Goal: Transaction & Acquisition: Purchase product/service

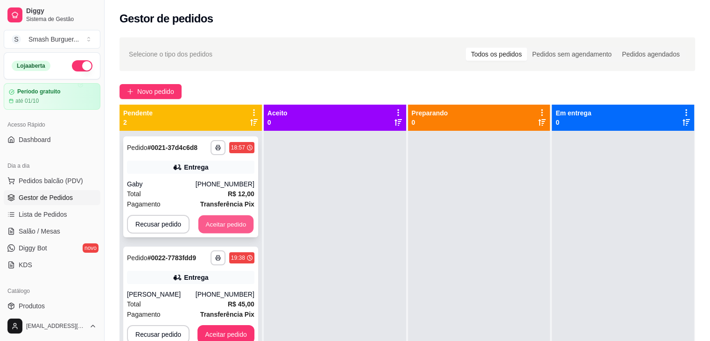
click at [204, 222] on button "Aceitar pedido" at bounding box center [225, 224] width 55 height 18
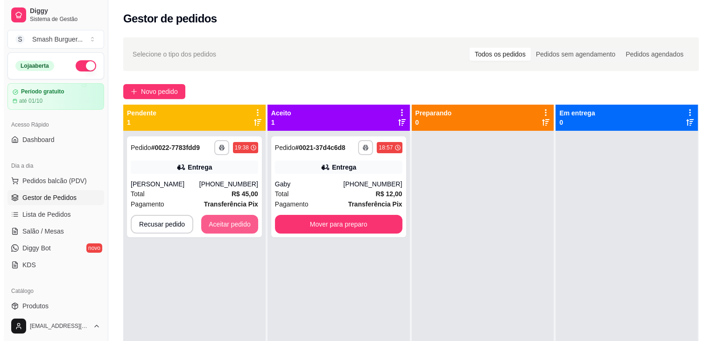
scroll to position [26, 0]
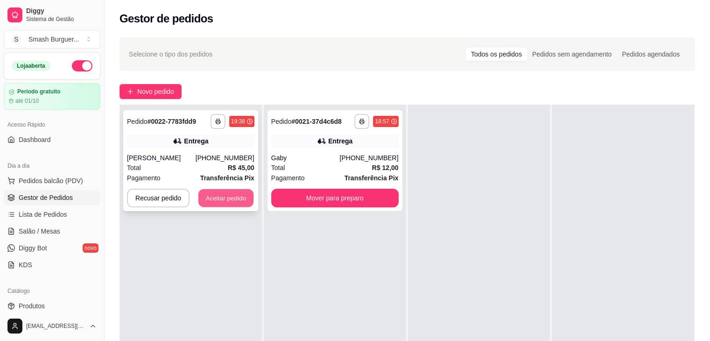
click at [206, 204] on button "Aceitar pedido" at bounding box center [225, 198] width 55 height 18
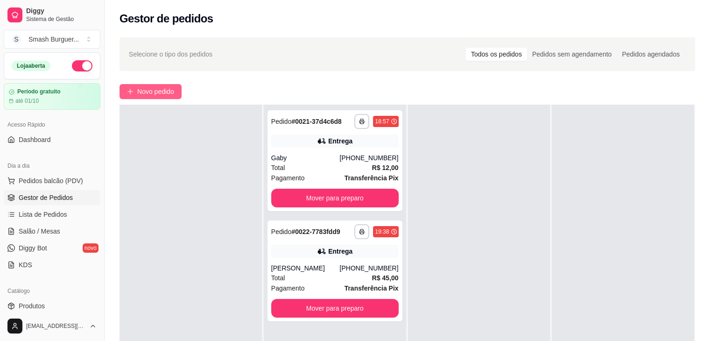
click at [126, 91] on button "Novo pedido" at bounding box center [150, 91] width 62 height 15
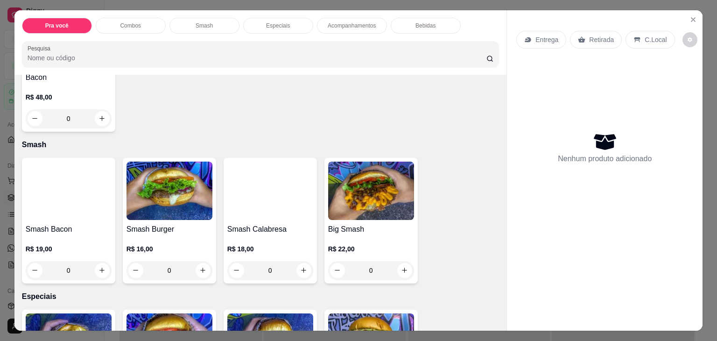
scroll to position [562, 0]
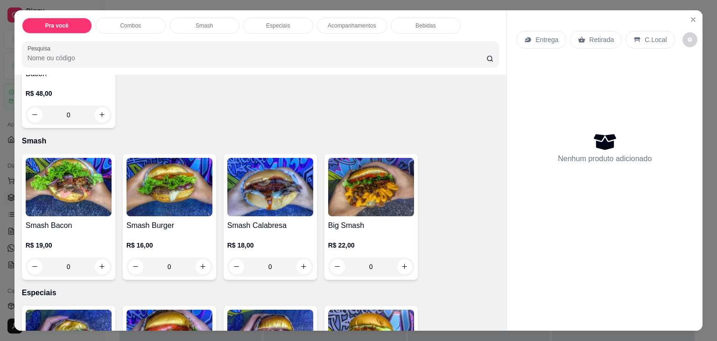
click at [196, 260] on div "0" at bounding box center [169, 266] width 86 height 19
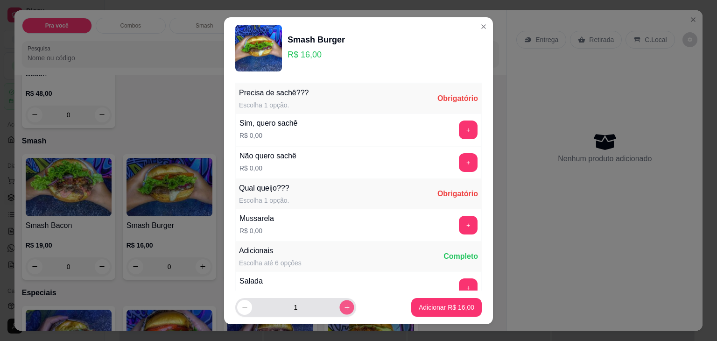
click at [343, 306] on icon "increase-product-quantity" at bounding box center [346, 306] width 7 height 7
type input "2"
click at [459, 127] on button "+" at bounding box center [468, 129] width 18 height 18
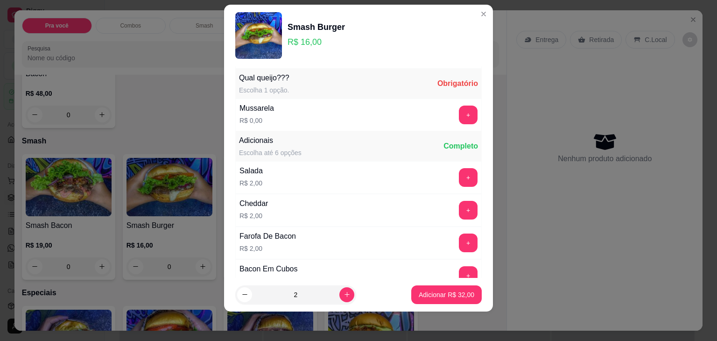
scroll to position [99, 0]
click at [459, 112] on button "+" at bounding box center [468, 113] width 18 height 18
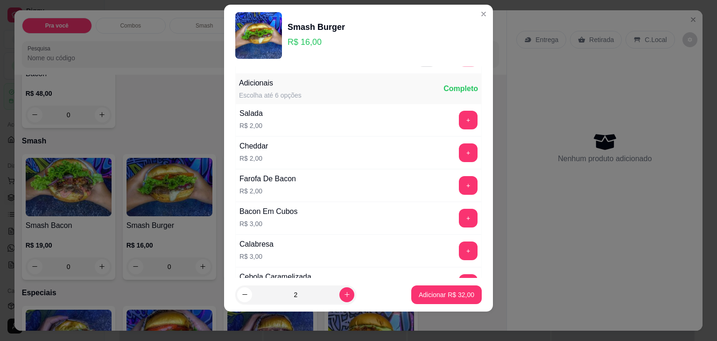
scroll to position [161, 0]
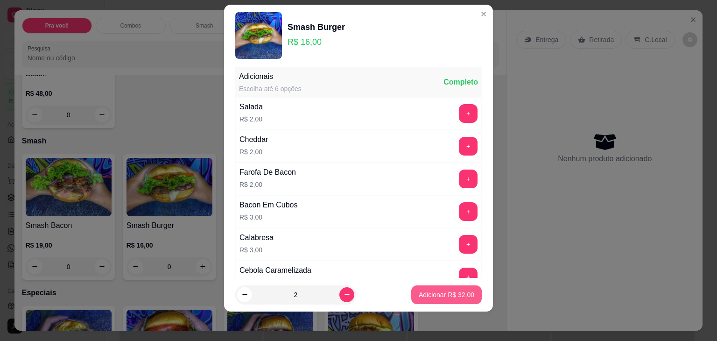
click at [432, 292] on p "Adicionar R$ 32,00" at bounding box center [447, 294] width 56 height 9
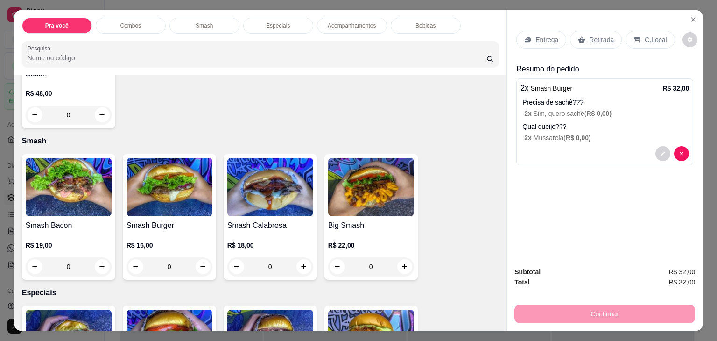
click at [536, 35] on p "Entrega" at bounding box center [546, 39] width 23 height 9
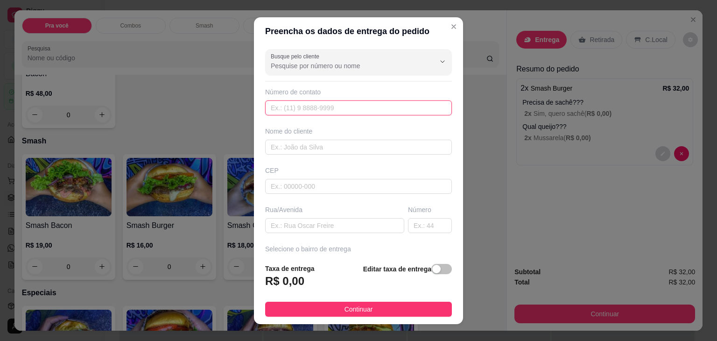
click at [343, 107] on input "text" at bounding box center [358, 107] width 187 height 15
paste input "[PHONE_NUMBER]"
type input "[PHONE_NUMBER]"
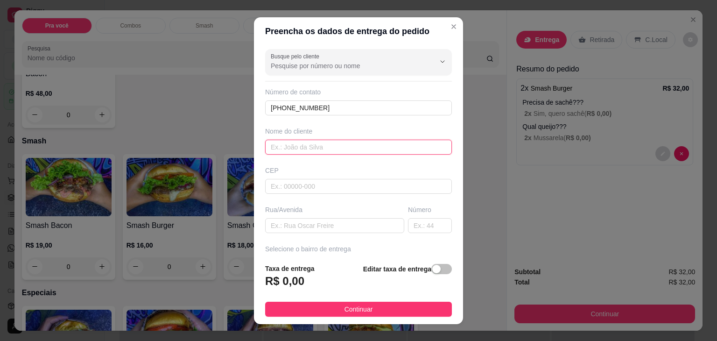
click at [319, 148] on input "text" at bounding box center [358, 147] width 187 height 15
type input "[PERSON_NAME]"
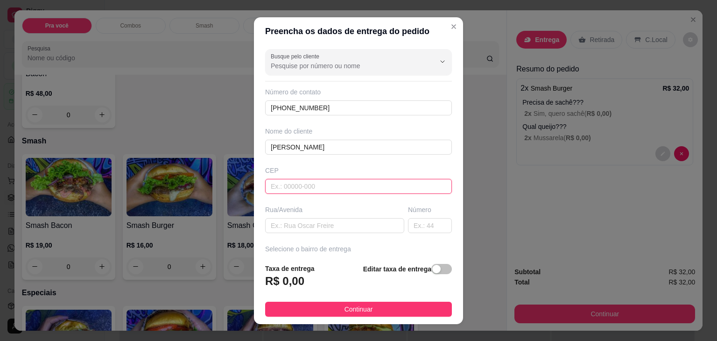
click at [304, 187] on input "text" at bounding box center [358, 186] width 187 height 15
type input "47760000"
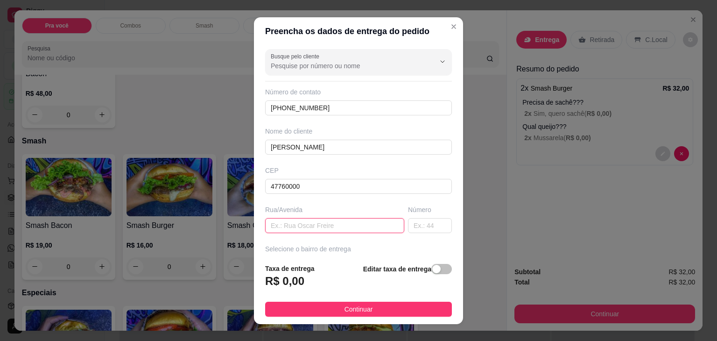
click at [299, 226] on input "text" at bounding box center [334, 225] width 139 height 15
paste input "rua [PERSON_NAME], próximo ao posto união"
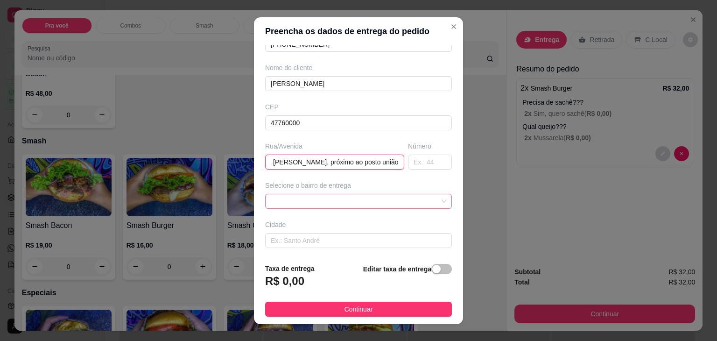
click at [310, 198] on span at bounding box center [358, 201] width 175 height 14
type input "rua [PERSON_NAME], próximo ao posto união"
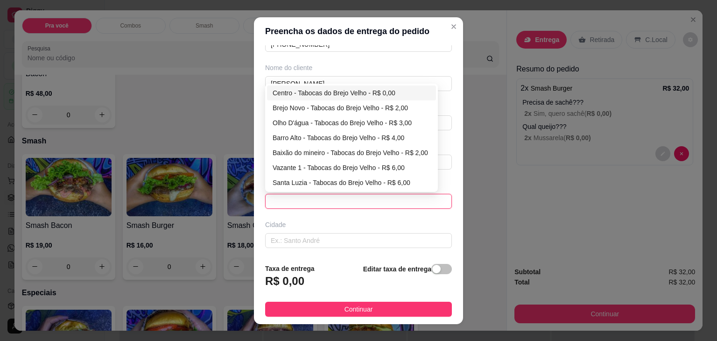
scroll to position [0, 0]
click at [326, 93] on div "Centro - Tabocas do Brejo Velho - R$ 0,00" at bounding box center [352, 93] width 158 height 10
type input "Tabocas do Brejo Velho"
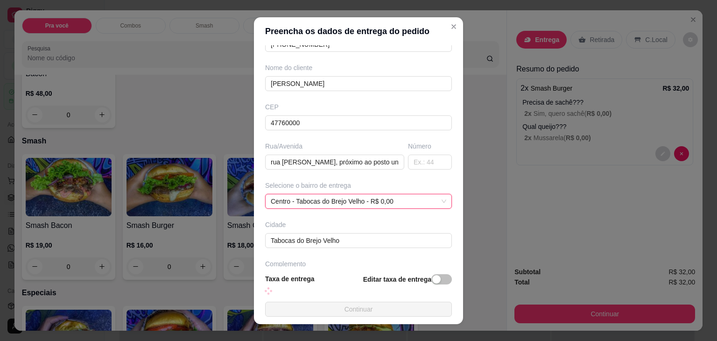
scroll to position [92, 0]
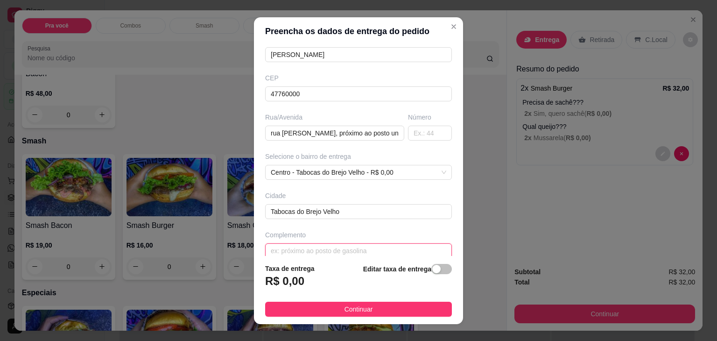
click at [325, 248] on input "text" at bounding box center [358, 250] width 187 height 15
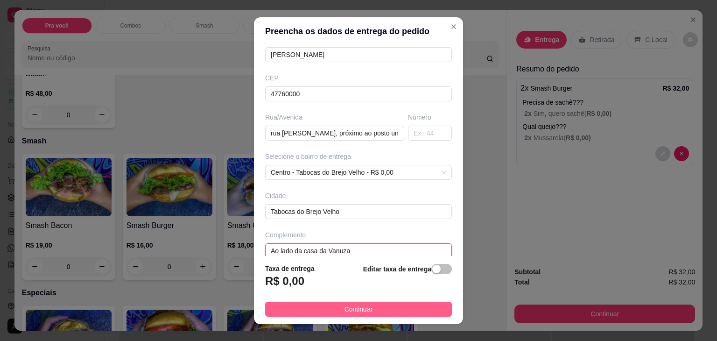
type input "Ao lado da casa da Vanuza"
click at [345, 305] on span "Continuar" at bounding box center [358, 309] width 28 height 10
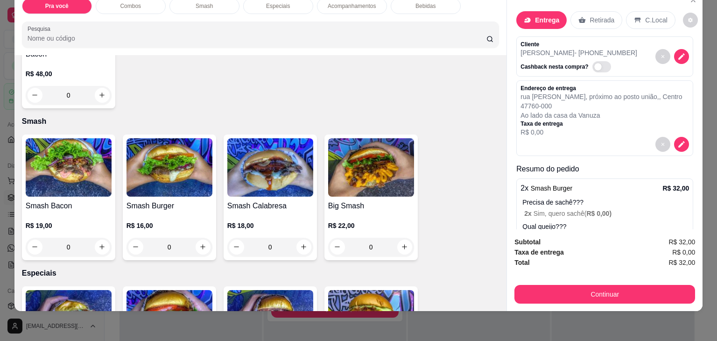
scroll to position [0, 0]
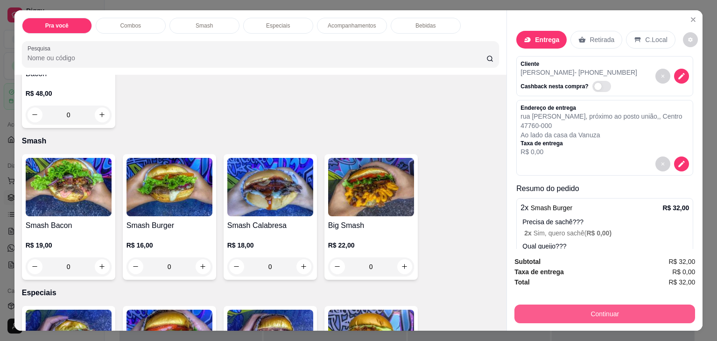
click at [547, 308] on button "Continuar" at bounding box center [604, 313] width 181 height 19
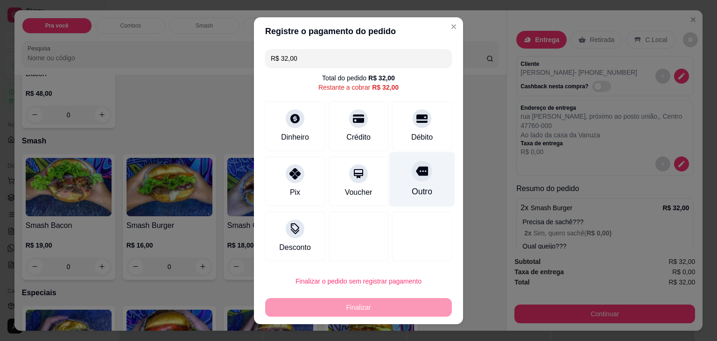
click at [416, 176] on icon at bounding box center [422, 171] width 12 height 12
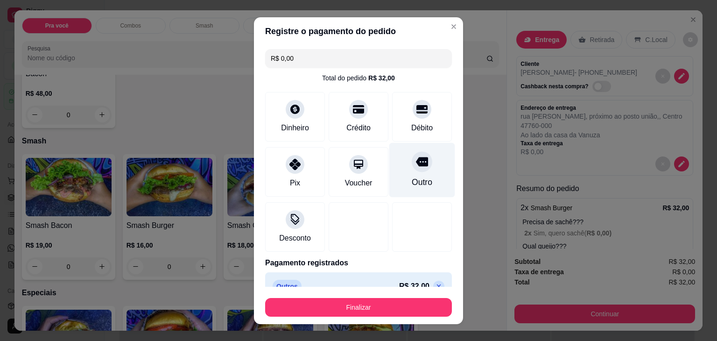
click at [416, 167] on icon at bounding box center [422, 161] width 12 height 12
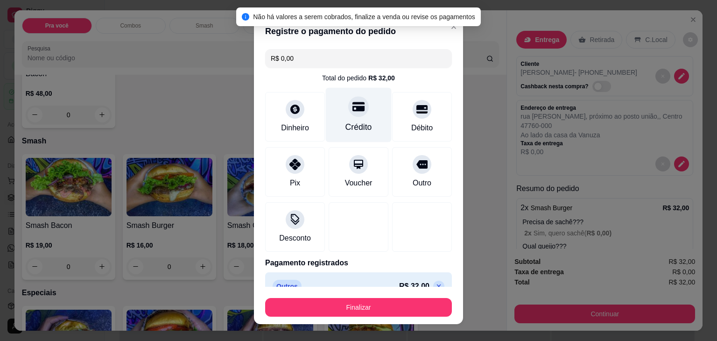
click at [343, 117] on div "Crédito" at bounding box center [359, 114] width 66 height 55
click at [347, 121] on div "Crédito" at bounding box center [358, 127] width 27 height 12
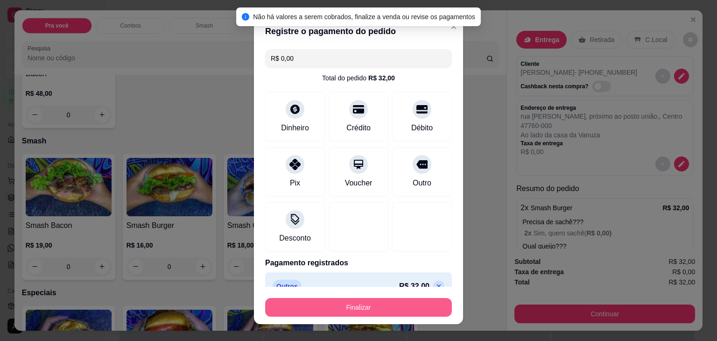
click at [342, 308] on button "Finalizar" at bounding box center [358, 307] width 187 height 19
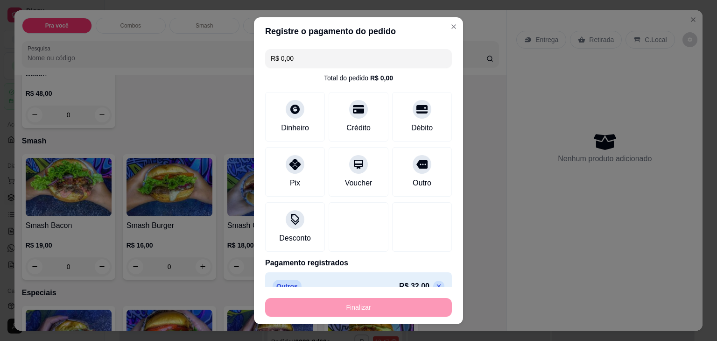
type input "-R$ 32,00"
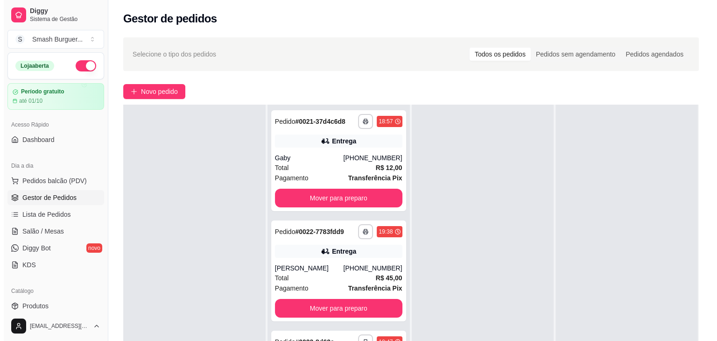
scroll to position [26, 0]
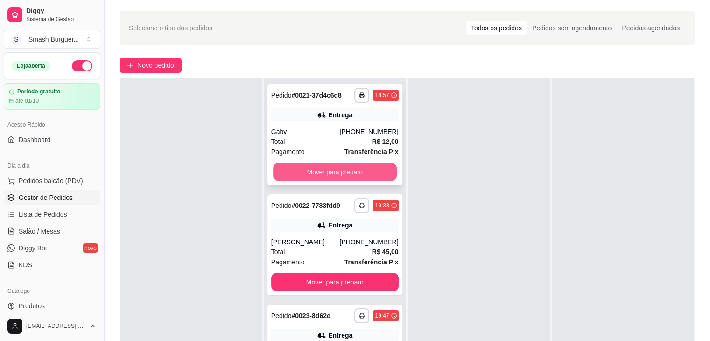
click at [334, 174] on button "Mover para preparo" at bounding box center [335, 172] width 124 height 18
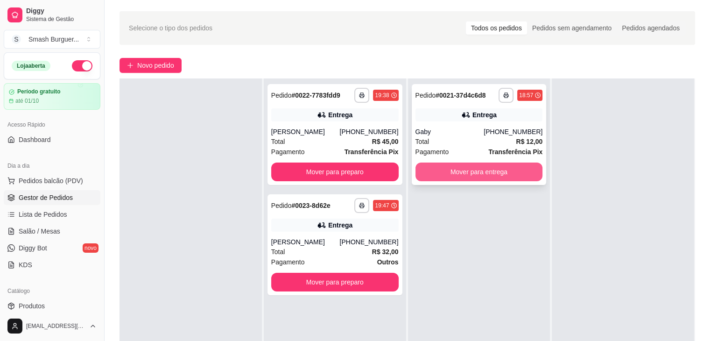
click at [459, 172] on button "Mover para entrega" at bounding box center [478, 171] width 127 height 19
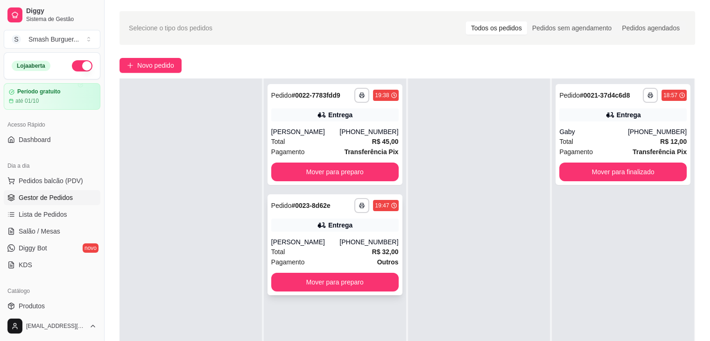
click at [320, 236] on div "**********" at bounding box center [334, 244] width 135 height 101
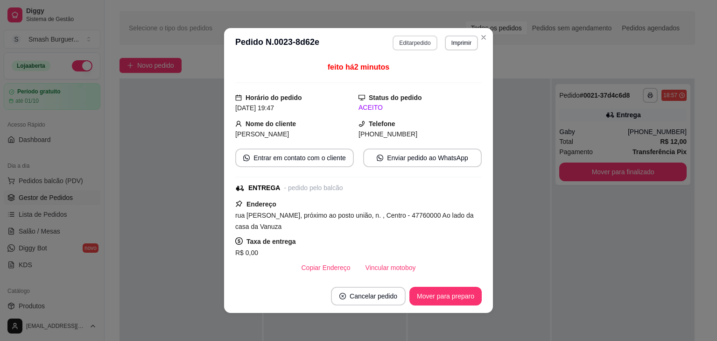
click at [418, 43] on button "Editar pedido" at bounding box center [414, 42] width 44 height 15
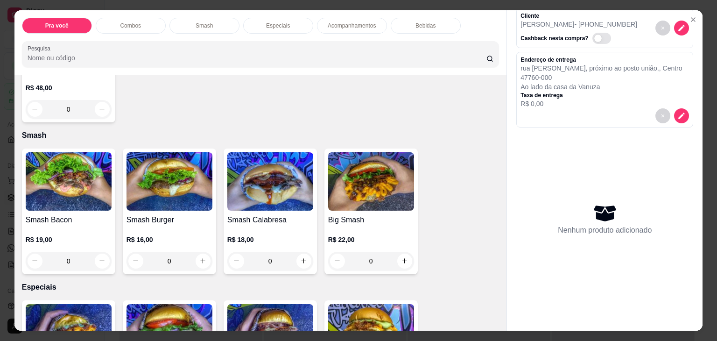
scroll to position [572, 0]
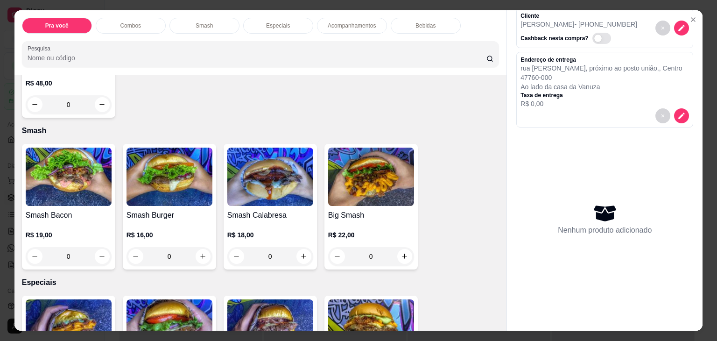
click at [101, 253] on div "0" at bounding box center [69, 256] width 86 height 19
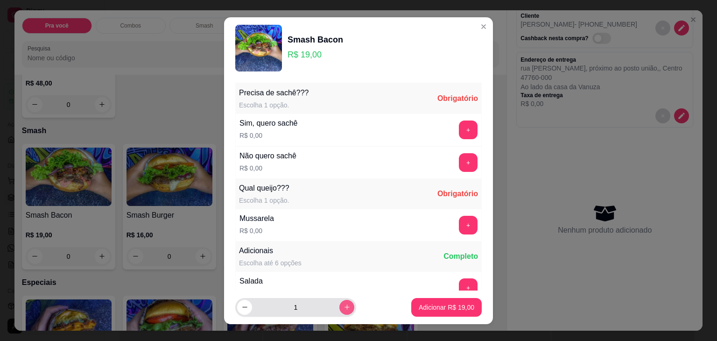
click at [343, 307] on icon "increase-product-quantity" at bounding box center [346, 306] width 7 height 7
type input "2"
click at [459, 128] on button "+" at bounding box center [468, 129] width 18 height 18
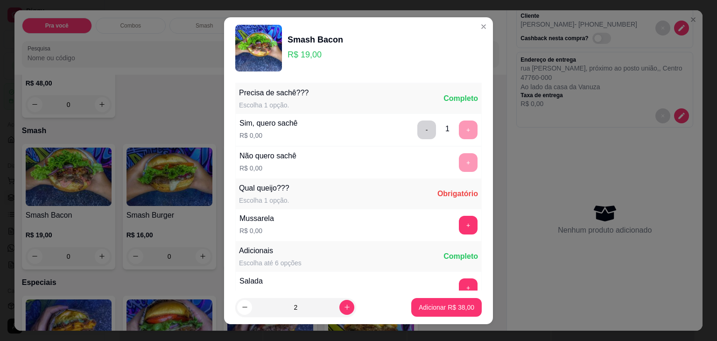
scroll to position [99, 0]
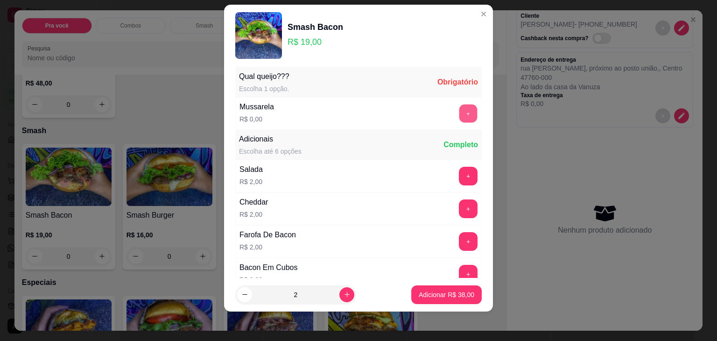
click at [459, 111] on button "+" at bounding box center [468, 113] width 18 height 18
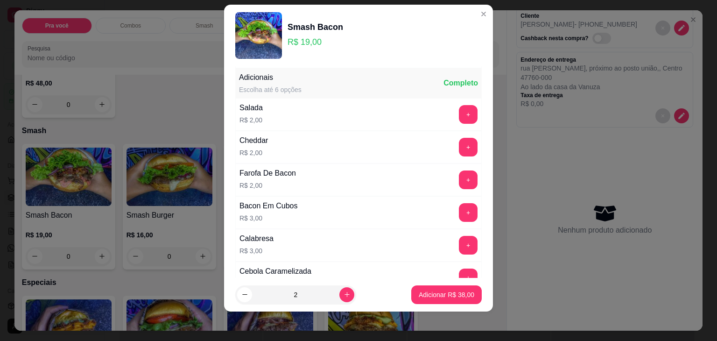
scroll to position [161, 0]
click at [440, 297] on p "Adicionar R$ 38,00" at bounding box center [447, 294] width 54 height 9
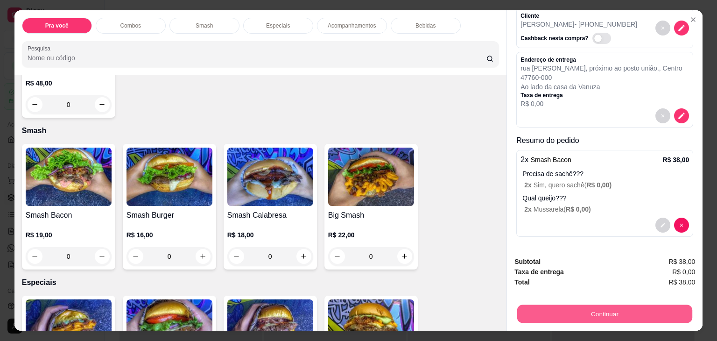
click at [567, 310] on button "Continuar" at bounding box center [604, 314] width 175 height 18
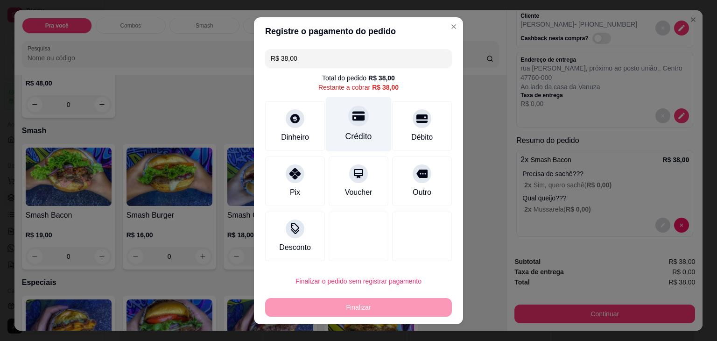
click at [350, 127] on div "Crédito" at bounding box center [359, 124] width 66 height 55
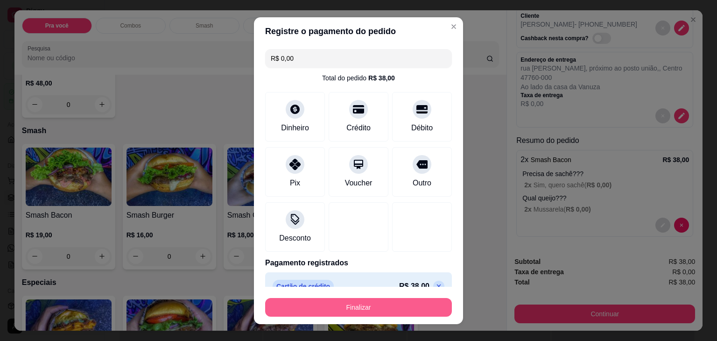
click at [383, 305] on button "Finalizar" at bounding box center [358, 307] width 187 height 19
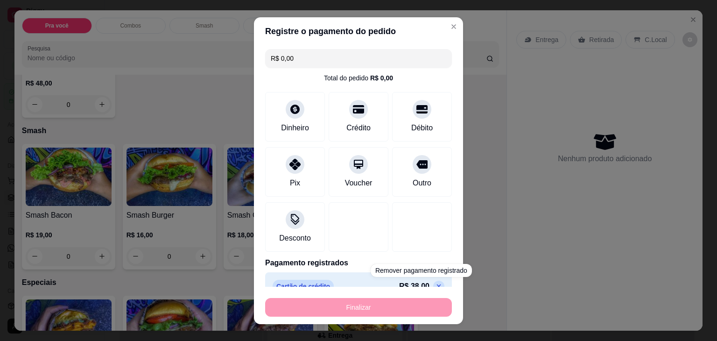
type input "-R$ 38,00"
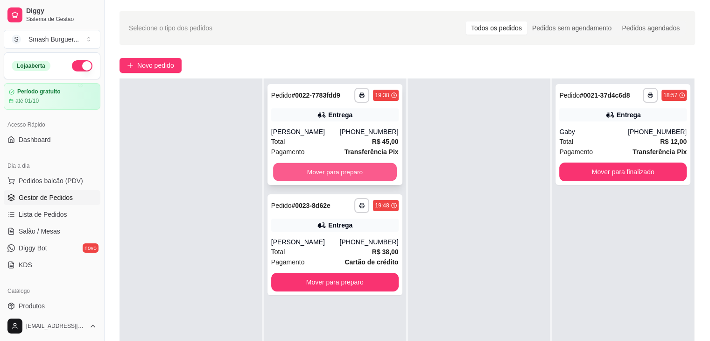
click at [338, 172] on button "Mover para preparo" at bounding box center [335, 172] width 124 height 18
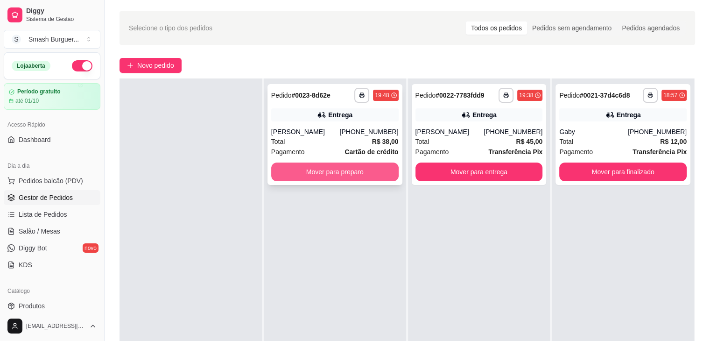
click at [366, 177] on button "Mover para preparo" at bounding box center [334, 171] width 127 height 19
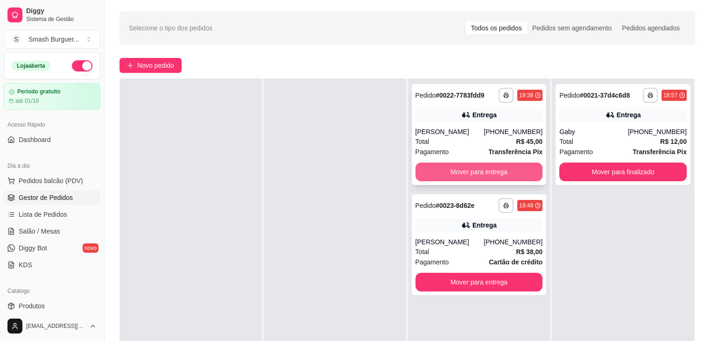
click at [446, 173] on button "Mover para entrega" at bounding box center [478, 171] width 127 height 19
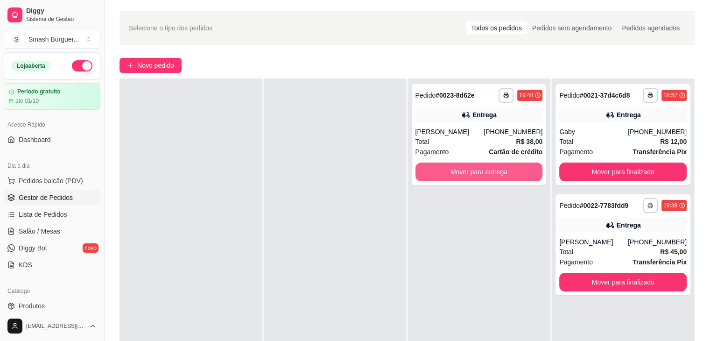
click at [446, 173] on button "Mover para entrega" at bounding box center [478, 171] width 127 height 19
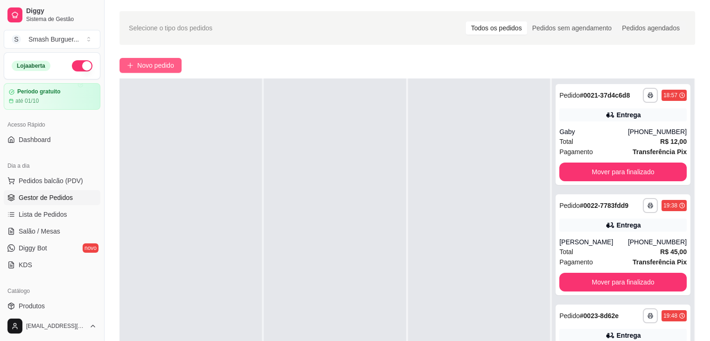
click at [169, 60] on span "Novo pedido" at bounding box center [155, 65] width 37 height 10
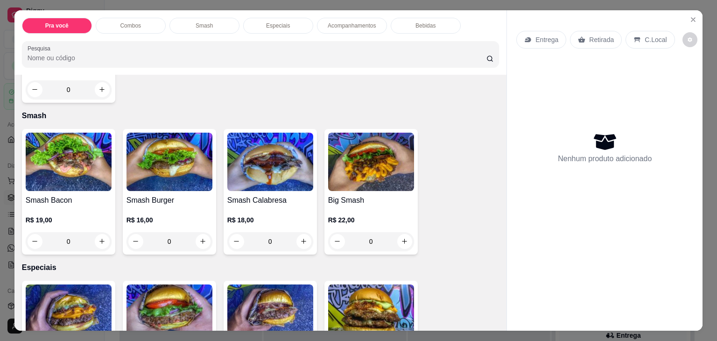
scroll to position [590, 0]
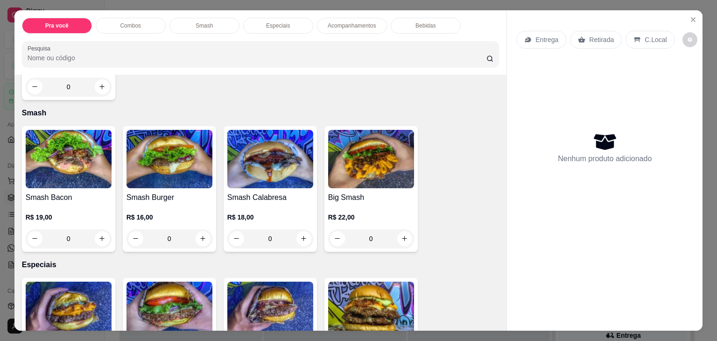
click at [254, 174] on img at bounding box center [270, 159] width 86 height 58
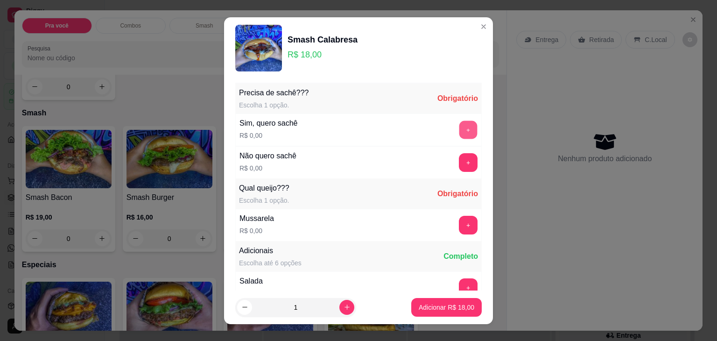
click at [459, 126] on button "+" at bounding box center [468, 129] width 18 height 18
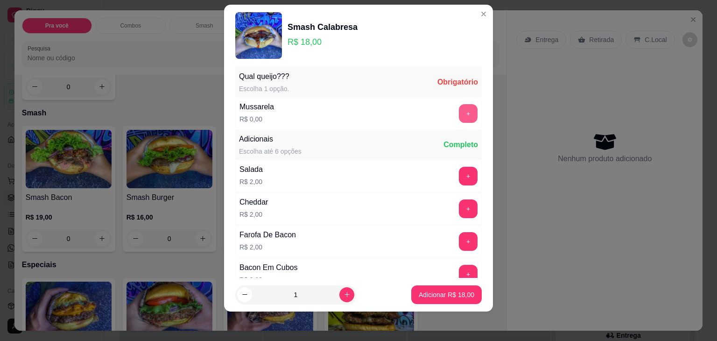
click at [459, 112] on button "+" at bounding box center [468, 113] width 19 height 19
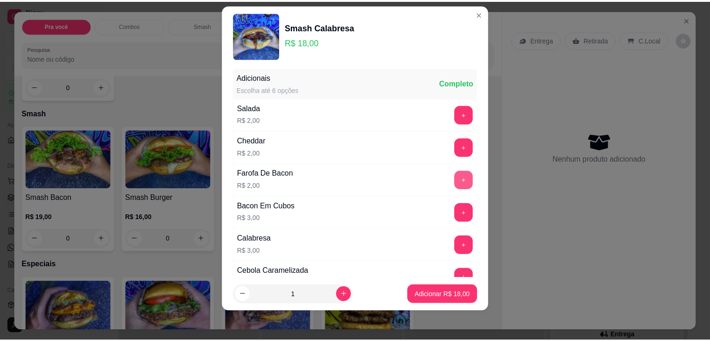
scroll to position [161, 0]
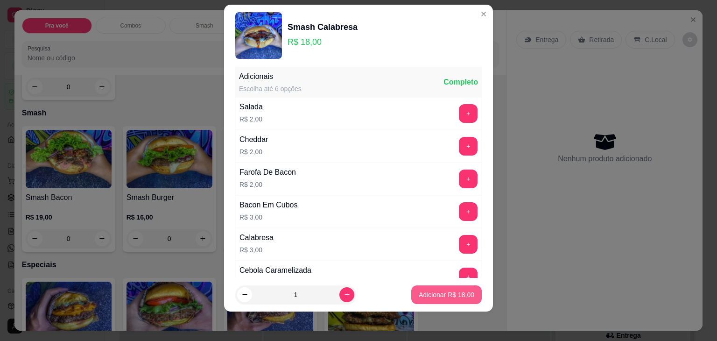
click at [462, 293] on p "Adicionar R$ 18,00" at bounding box center [447, 294] width 56 height 9
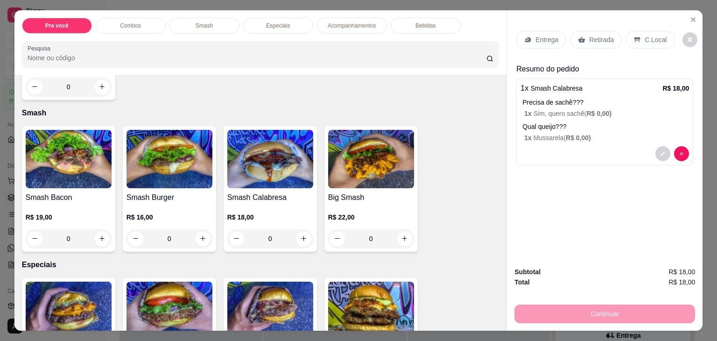
click at [589, 36] on p "Retirada" at bounding box center [601, 39] width 25 height 9
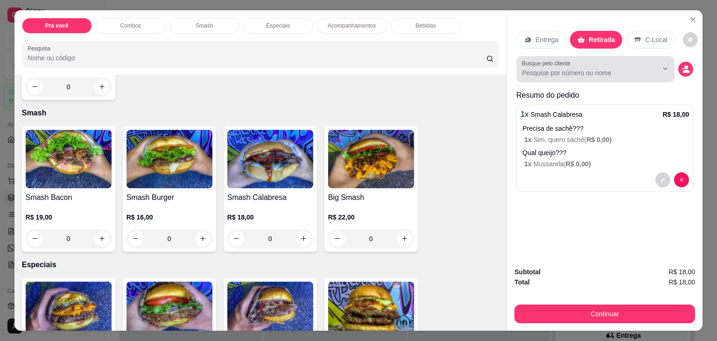
click at [619, 70] on input "Busque pelo cliente" at bounding box center [582, 72] width 121 height 9
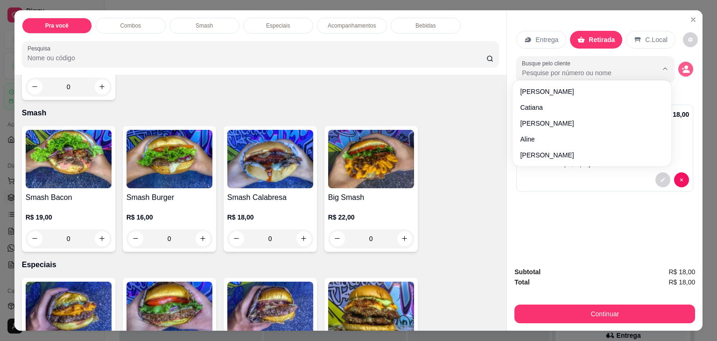
click at [683, 70] on icon "decrease-product-quantity" at bounding box center [686, 71] width 7 height 3
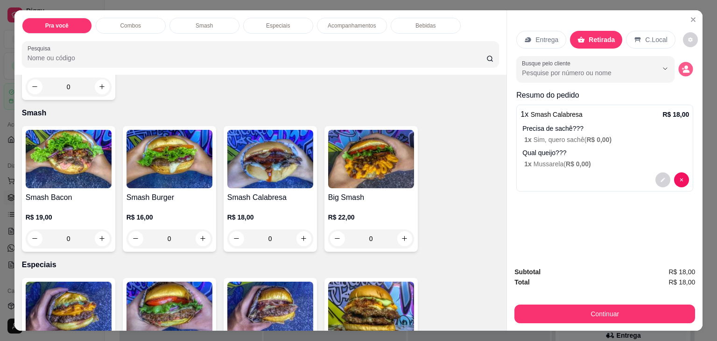
click at [683, 70] on icon "decrease-product-quantity" at bounding box center [686, 71] width 7 height 3
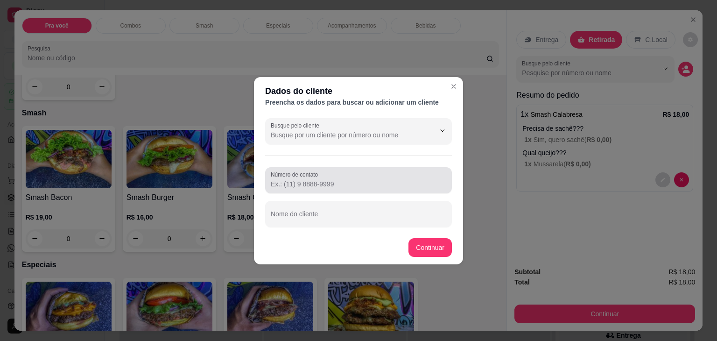
click at [292, 189] on div "Número de contato" at bounding box center [358, 180] width 187 height 26
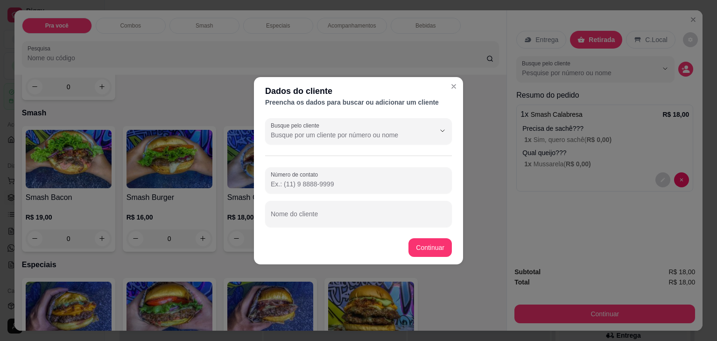
paste input "[PHONE_NUMBER]"
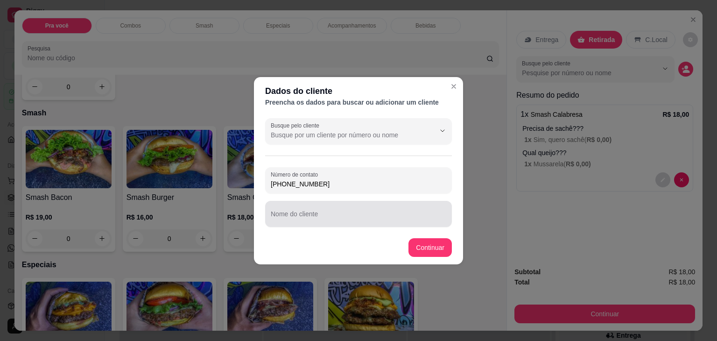
type input "[PHONE_NUMBER]"
click at [300, 214] on div "Nome do cliente" at bounding box center [358, 214] width 187 height 26
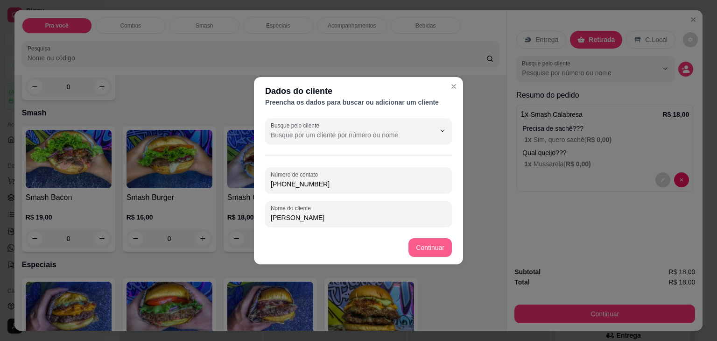
type input "[PERSON_NAME]"
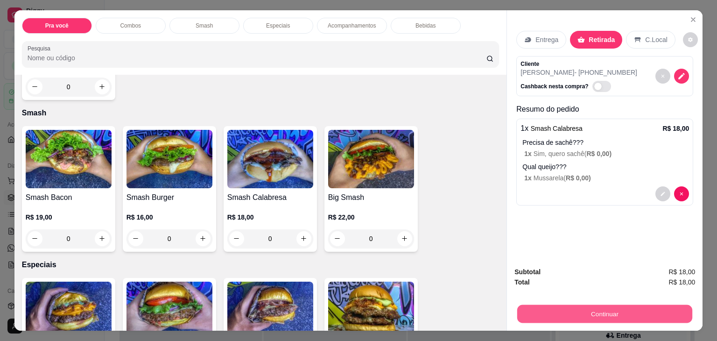
click at [623, 312] on button "Continuar" at bounding box center [604, 314] width 175 height 18
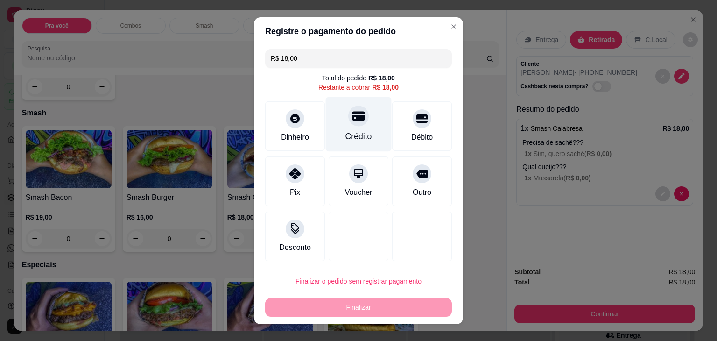
click at [350, 126] on div "Crédito" at bounding box center [359, 124] width 66 height 55
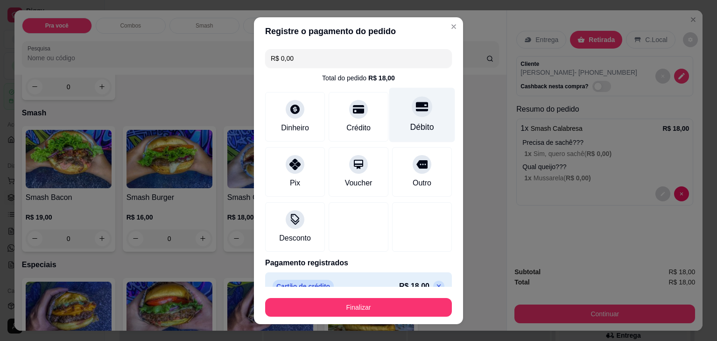
click at [410, 122] on div "Débito" at bounding box center [422, 127] width 24 height 12
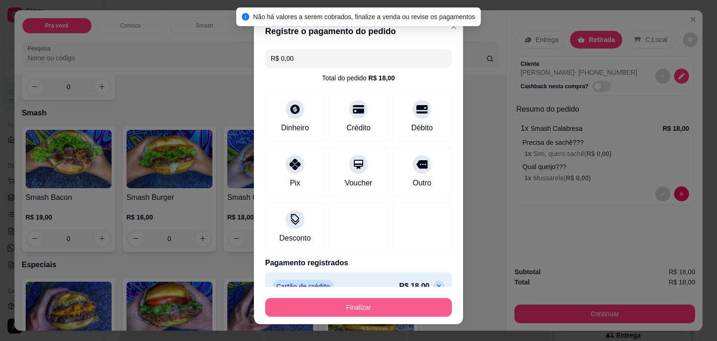
click at [386, 304] on button "Finalizar" at bounding box center [358, 307] width 187 height 19
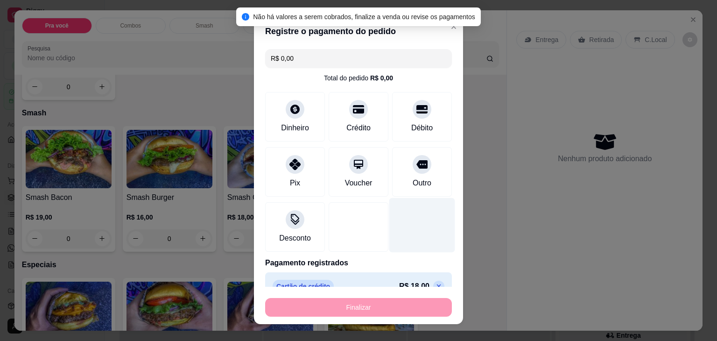
type input "-R$ 18,00"
